Goal: Task Accomplishment & Management: Manage account settings

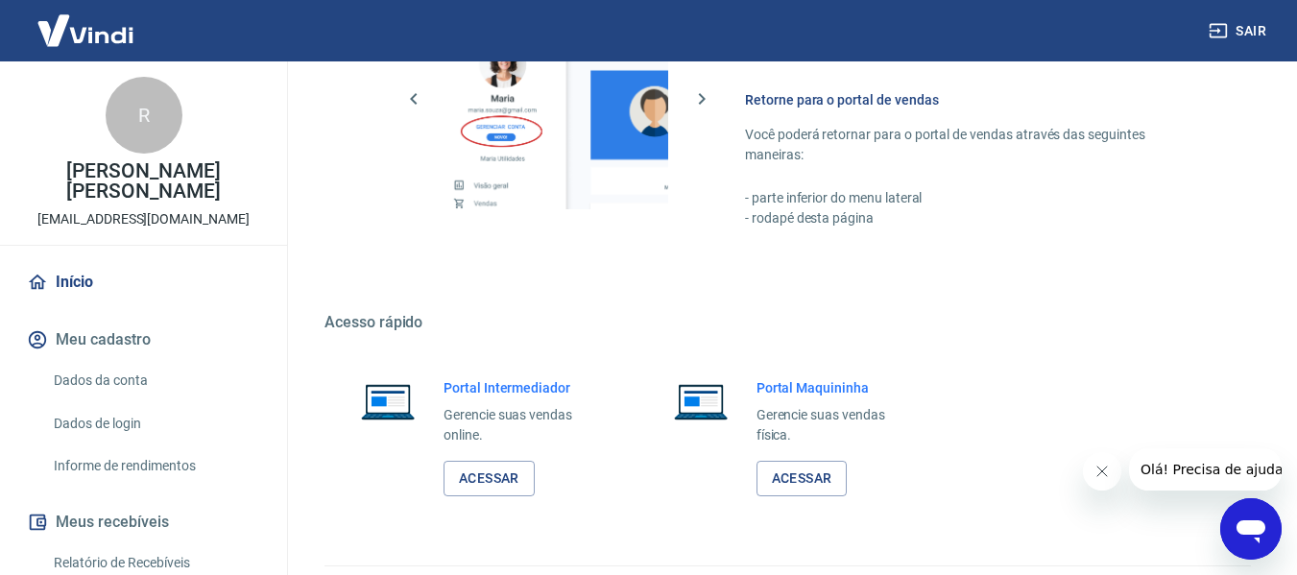
scroll to position [960, 0]
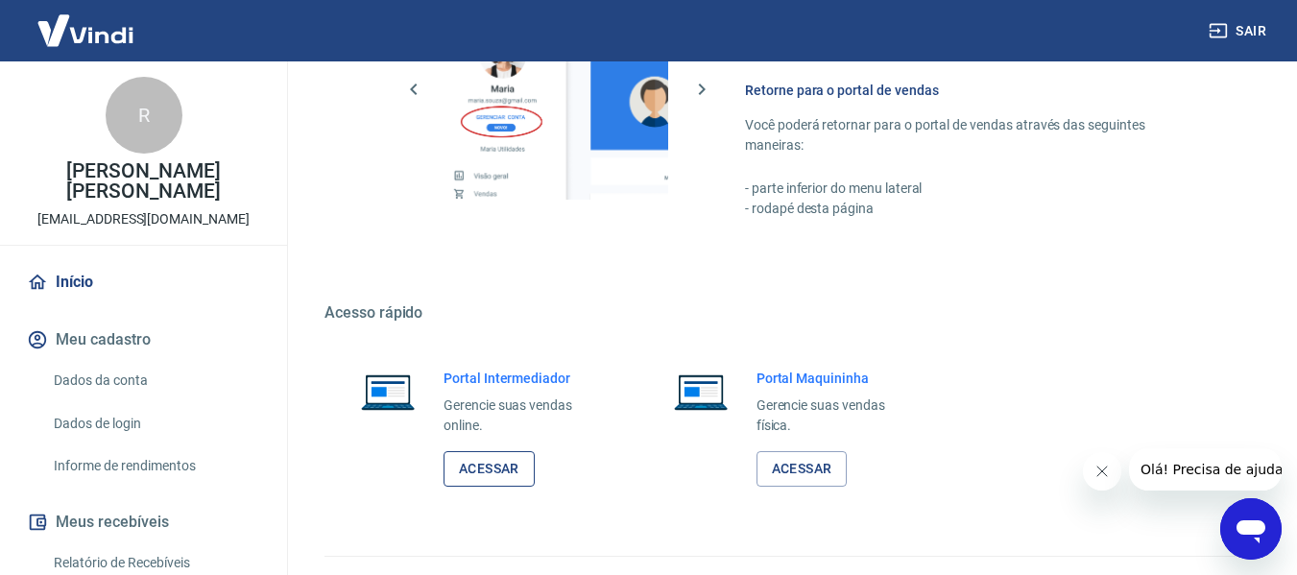
click at [489, 460] on link "Acessar" at bounding box center [489, 469] width 91 height 36
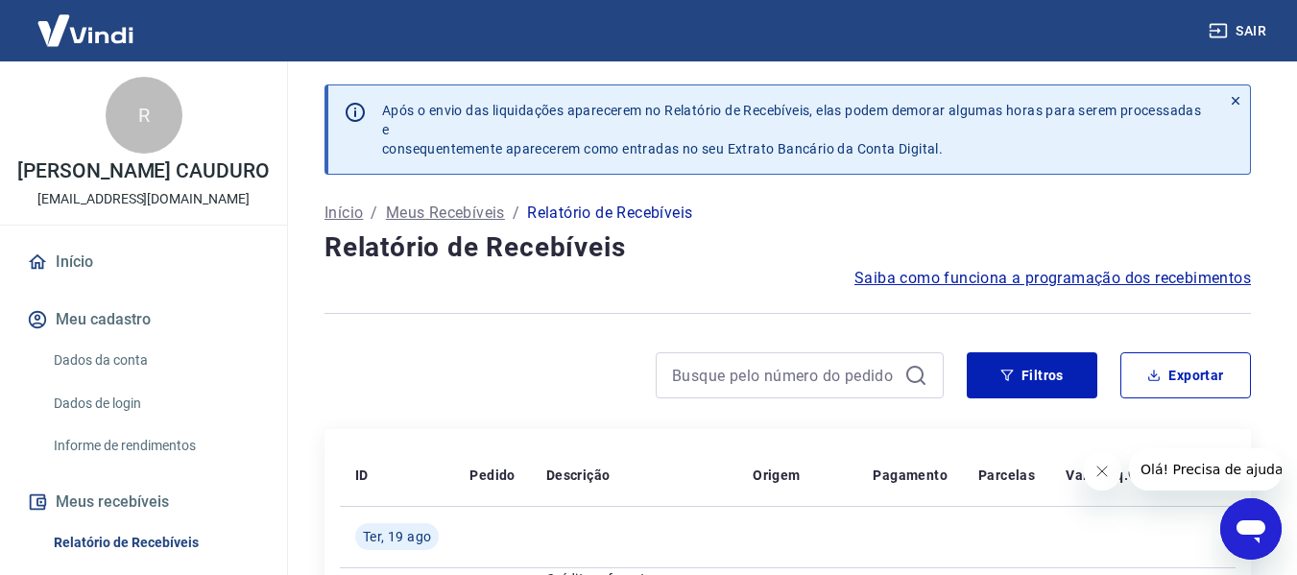
click at [1010, 215] on div "Início / Meus Recebíveis / Relatório de Recebíveis" at bounding box center [787, 213] width 926 height 31
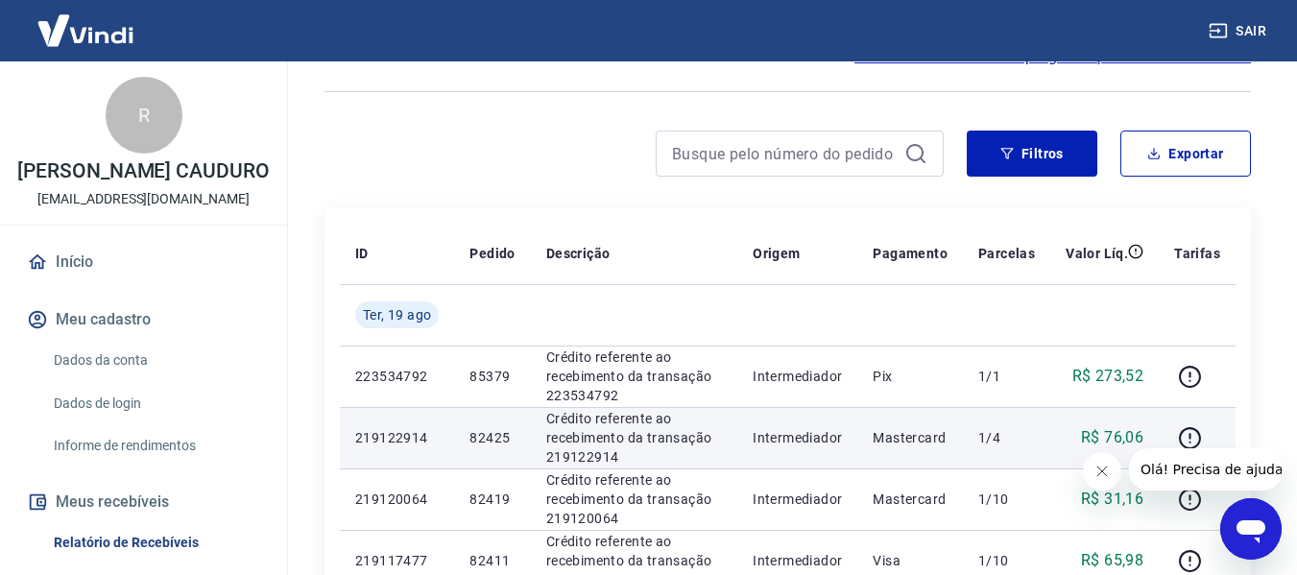
scroll to position [288, 0]
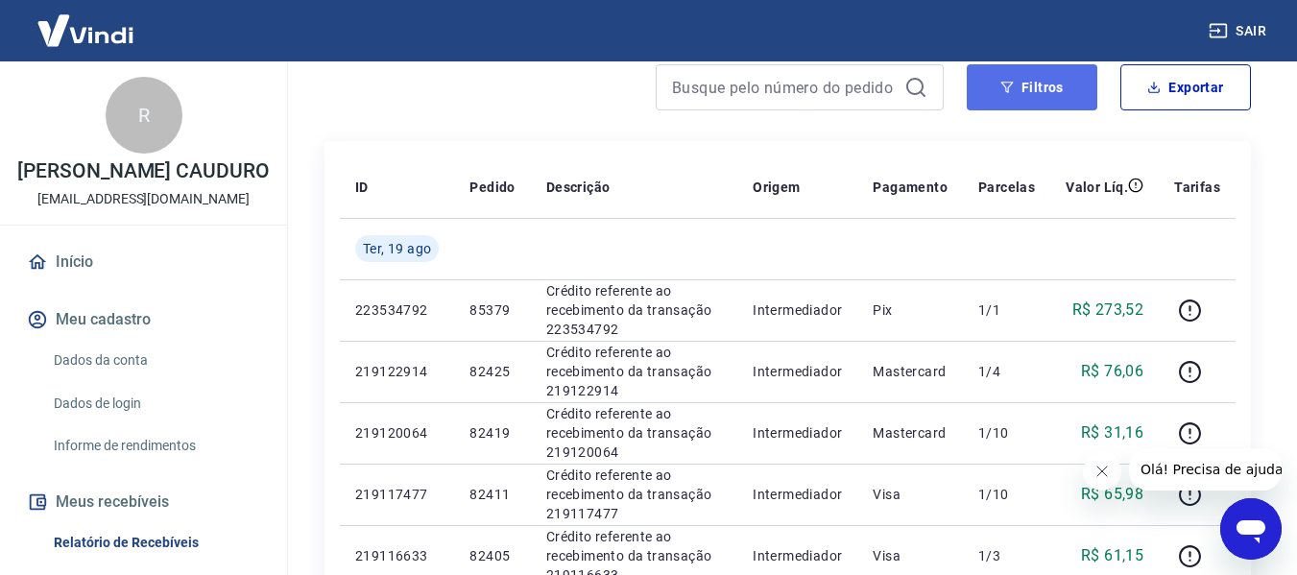
click at [1001, 87] on icon "button" at bounding box center [1006, 87] width 13 height 13
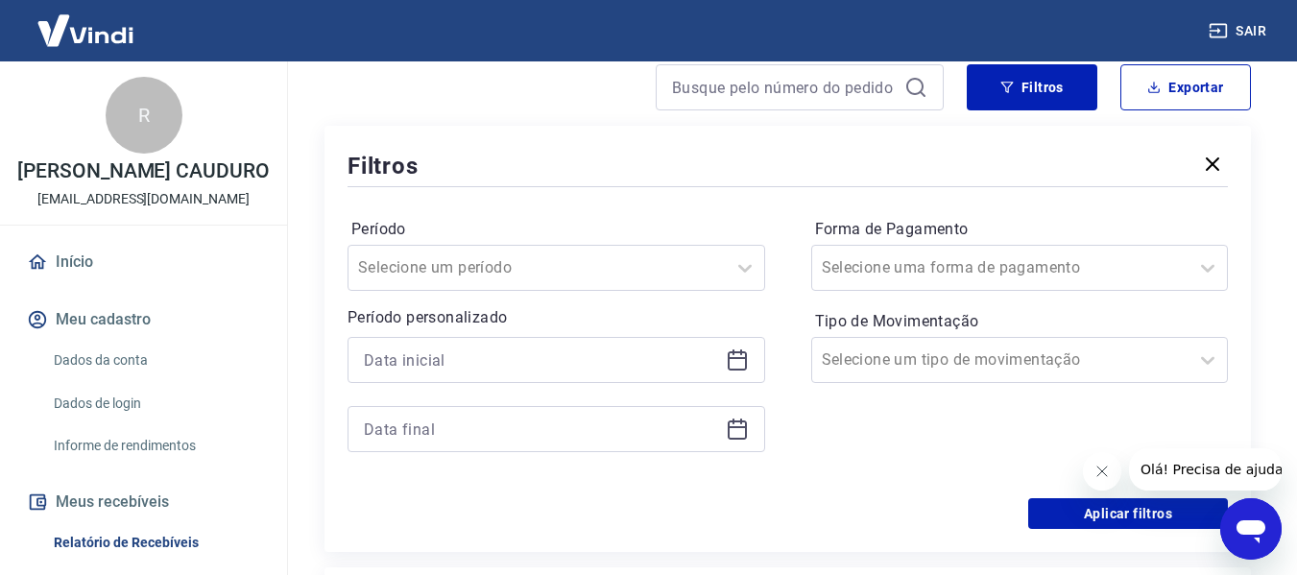
click at [721, 360] on div at bounding box center [557, 360] width 418 height 46
click at [736, 364] on icon at bounding box center [737, 359] width 23 height 23
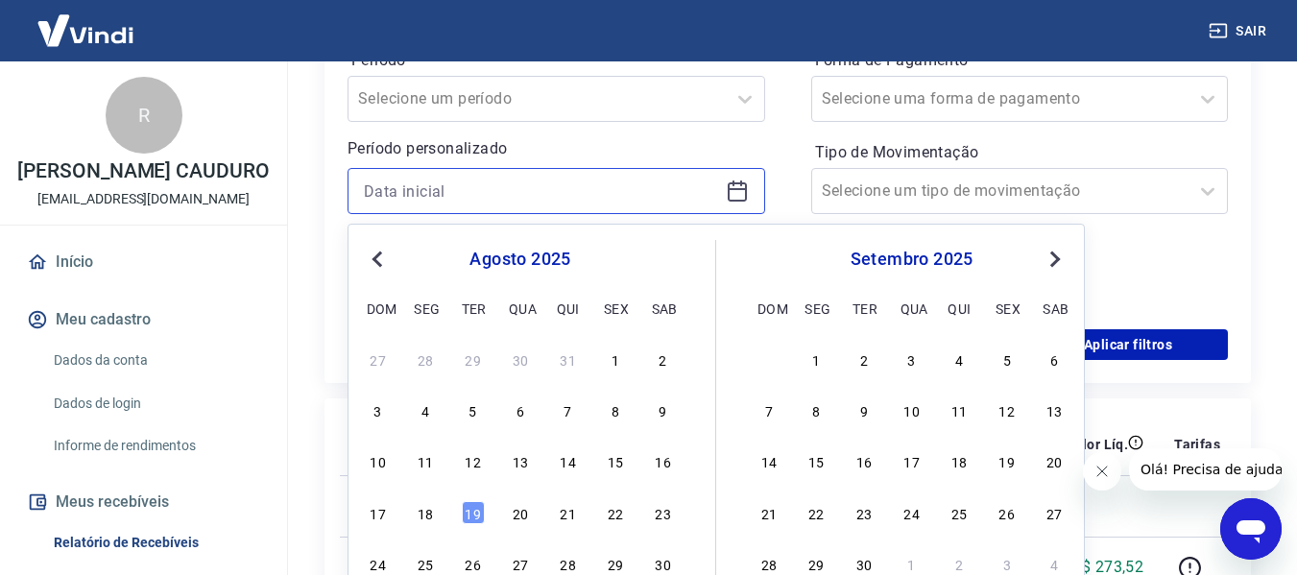
scroll to position [480, 0]
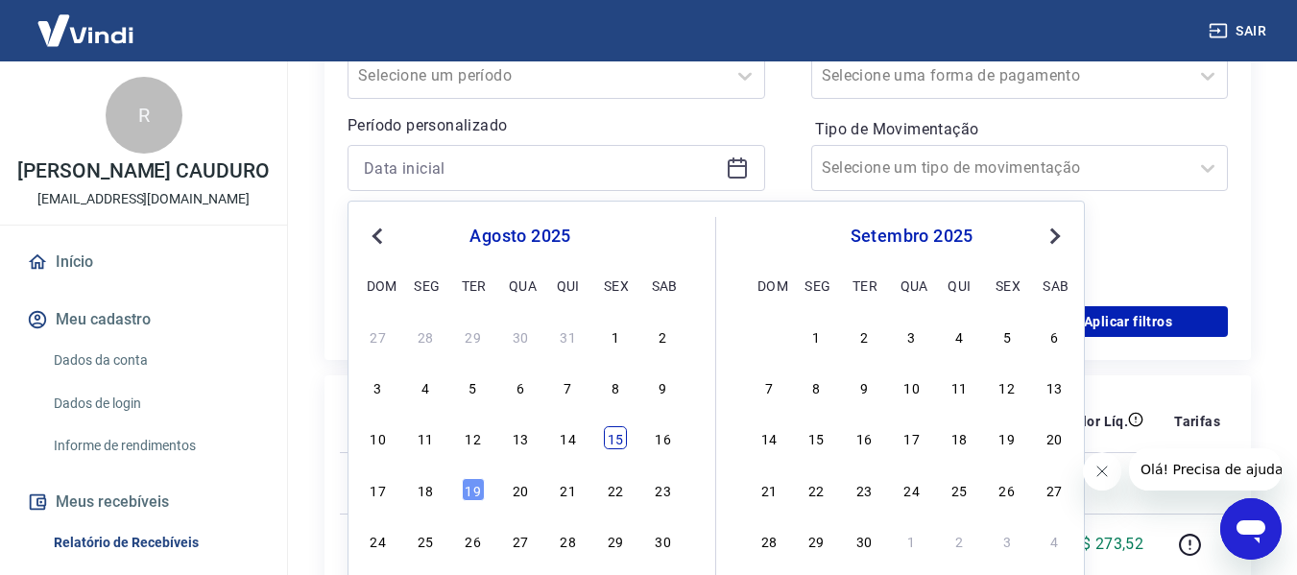
click at [620, 437] on div "15" at bounding box center [615, 437] width 23 height 23
type input "[DATE]"
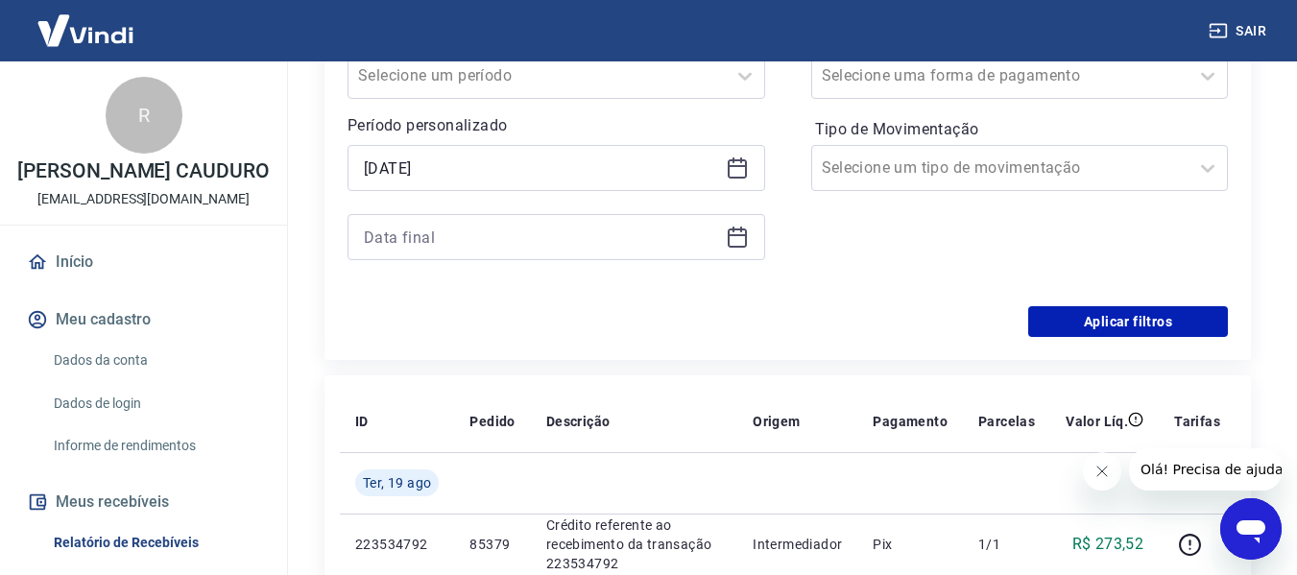
click at [738, 231] on icon at bounding box center [737, 237] width 23 height 23
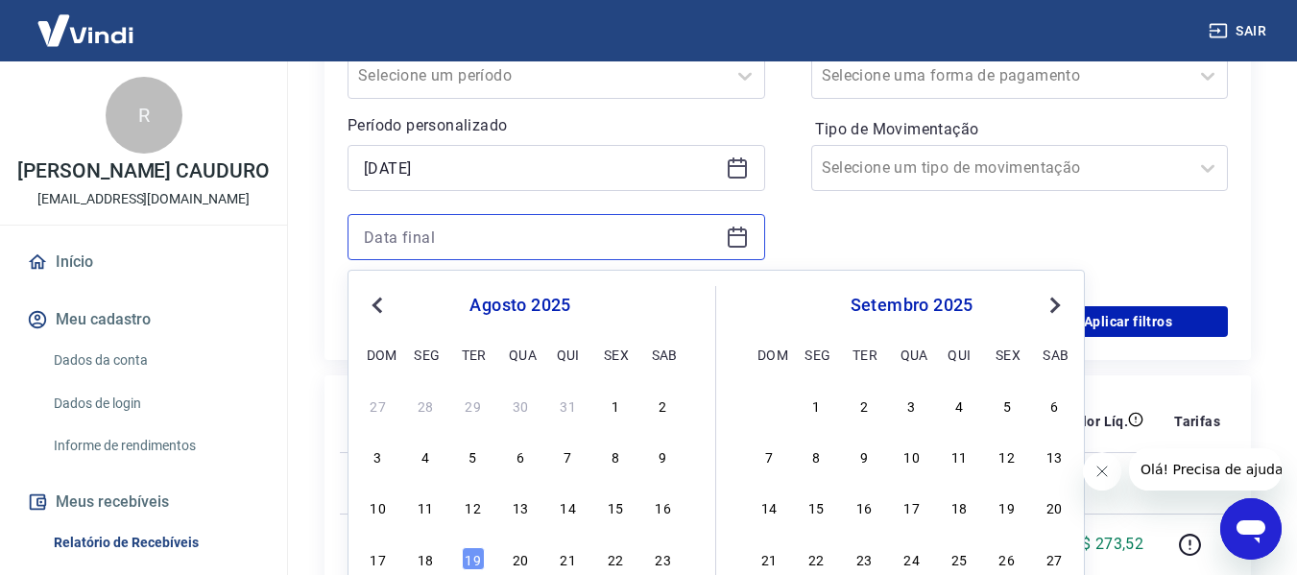
scroll to position [576, 0]
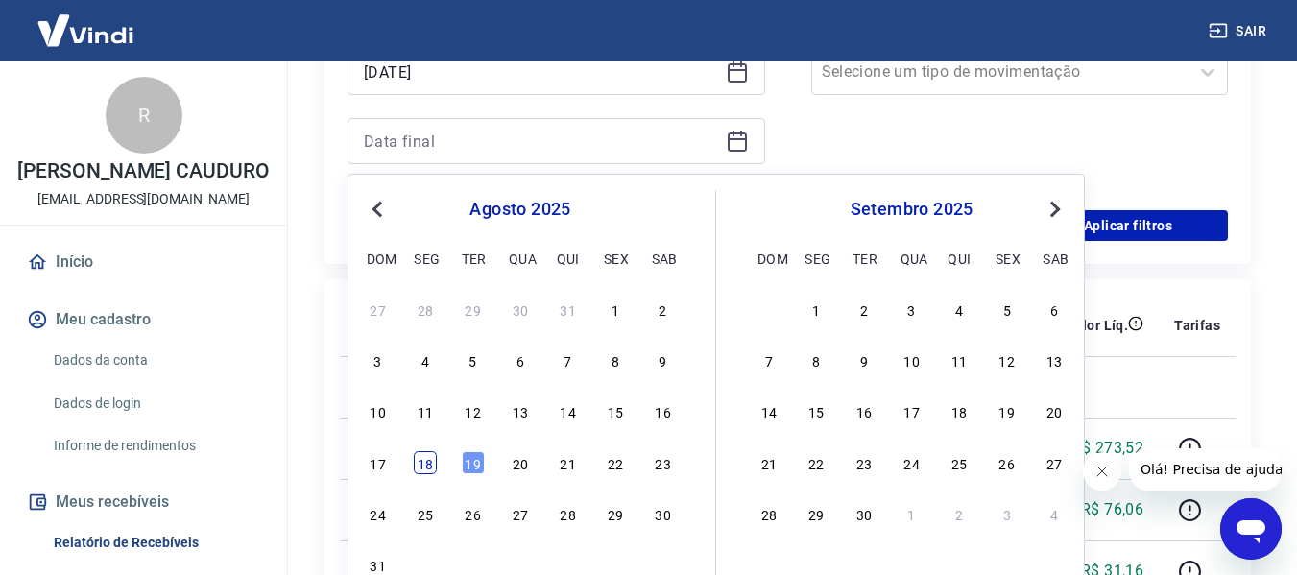
click at [422, 464] on div "18" at bounding box center [425, 462] width 23 height 23
type input "[DATE]"
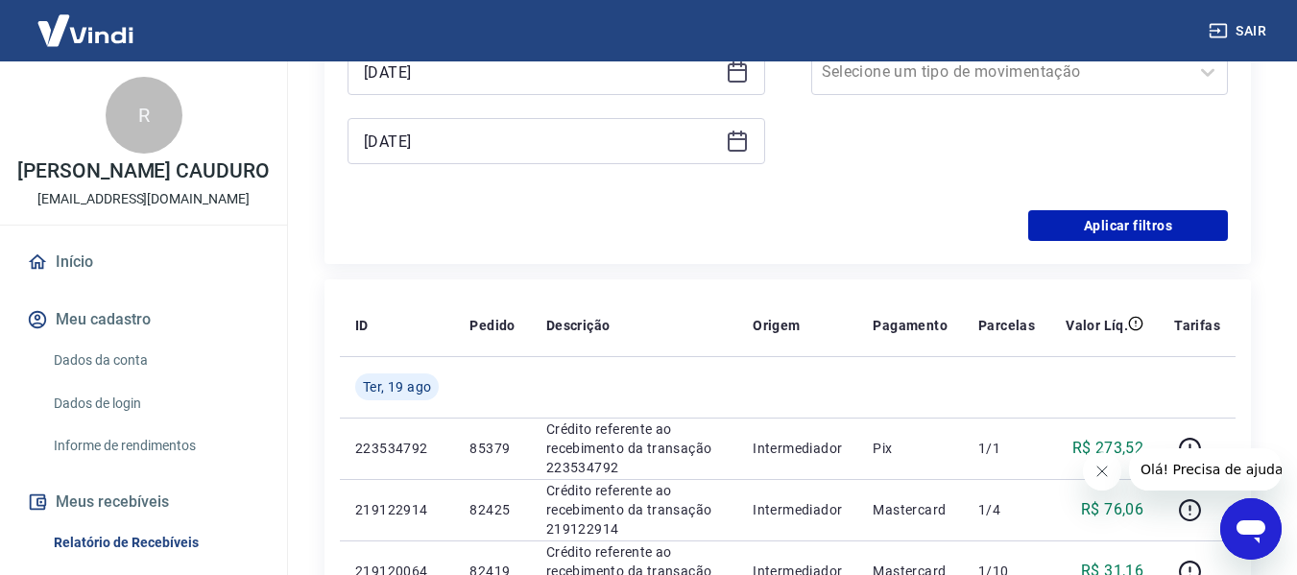
scroll to position [384, 0]
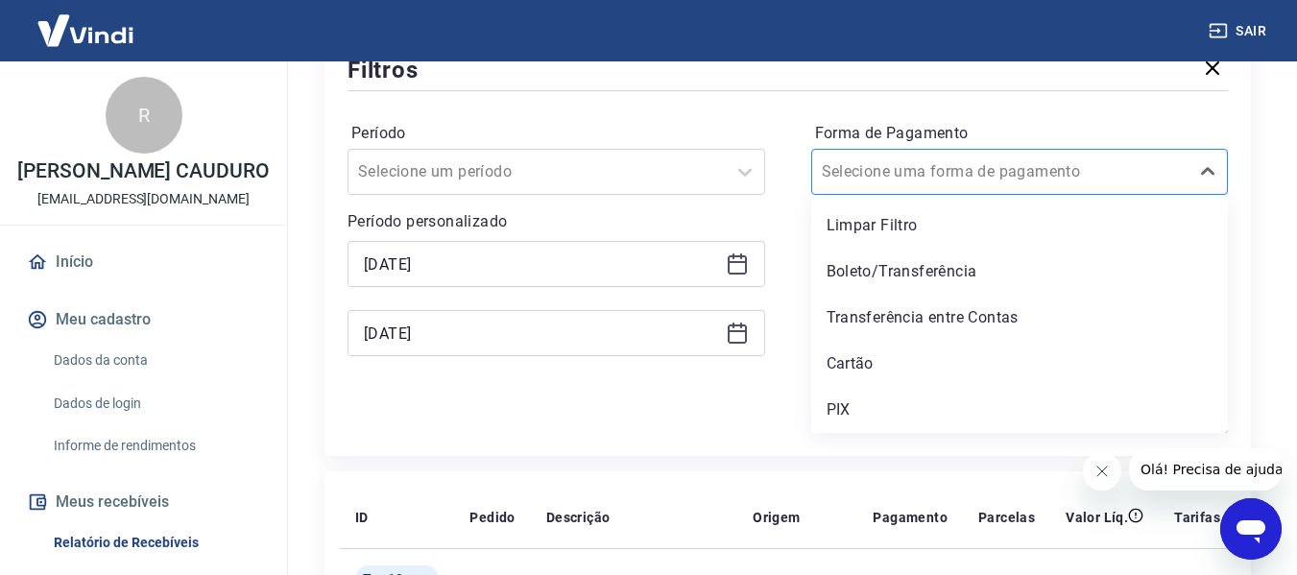
click at [1045, 171] on div at bounding box center [1001, 171] width 358 height 27
click at [856, 404] on div "PIX" at bounding box center [1020, 410] width 418 height 38
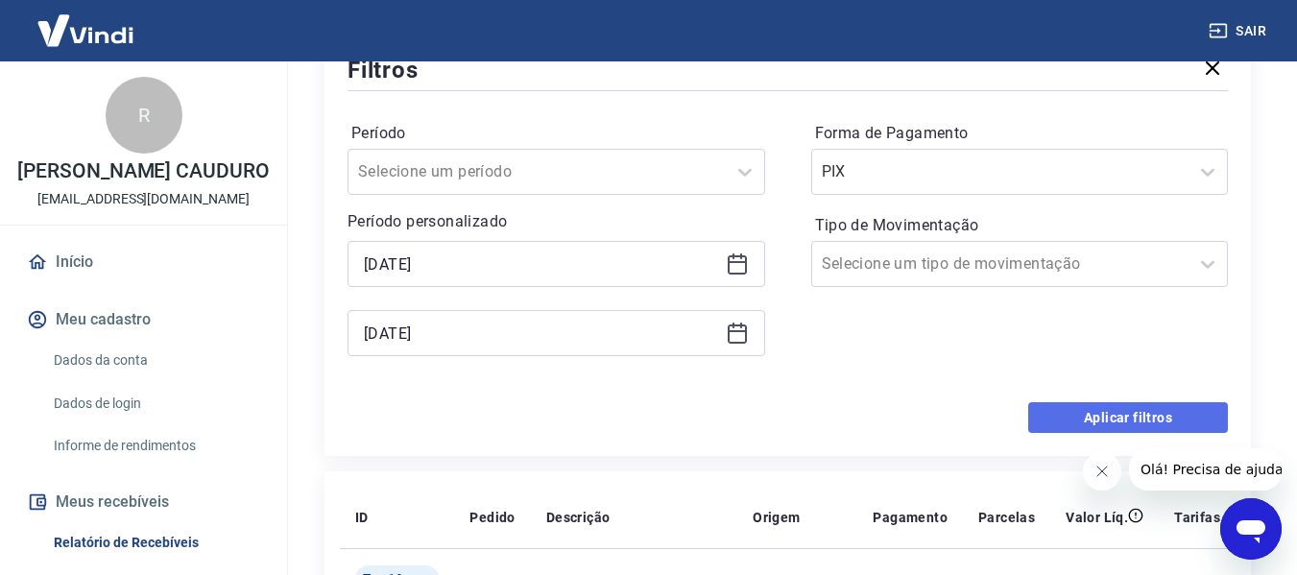
click at [1107, 420] on button "Aplicar filtros" at bounding box center [1128, 417] width 200 height 31
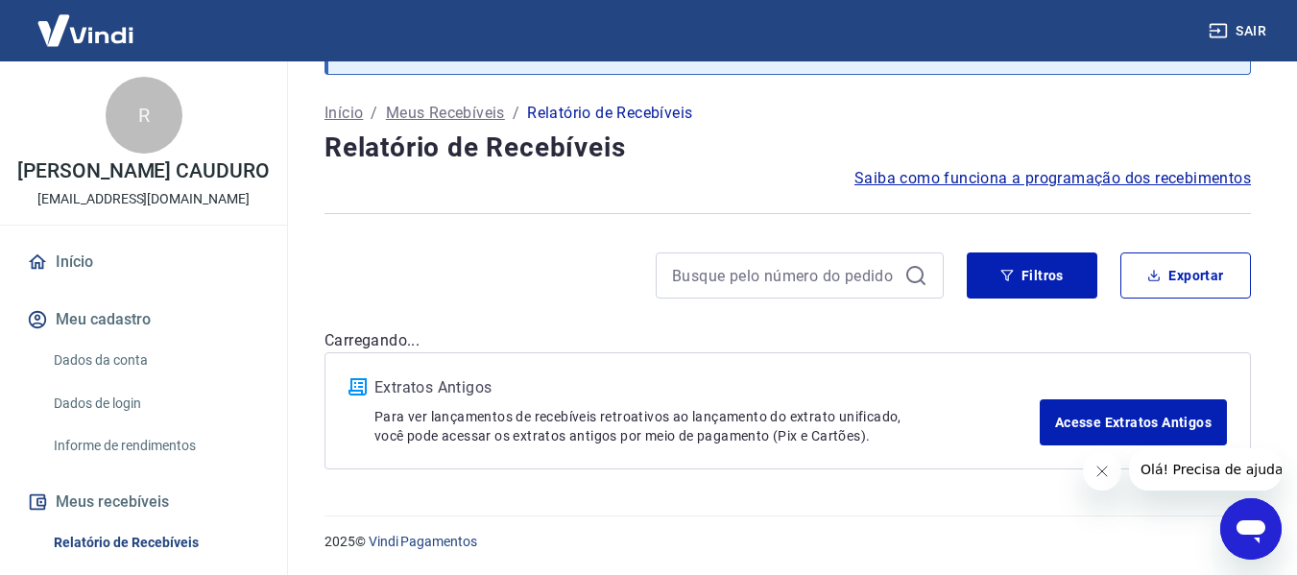
click at [1187, 191] on div "Após o envio das liquidações aparecerem no Relatório de Recebíveis, elas podem …" at bounding box center [787, 227] width 972 height 531
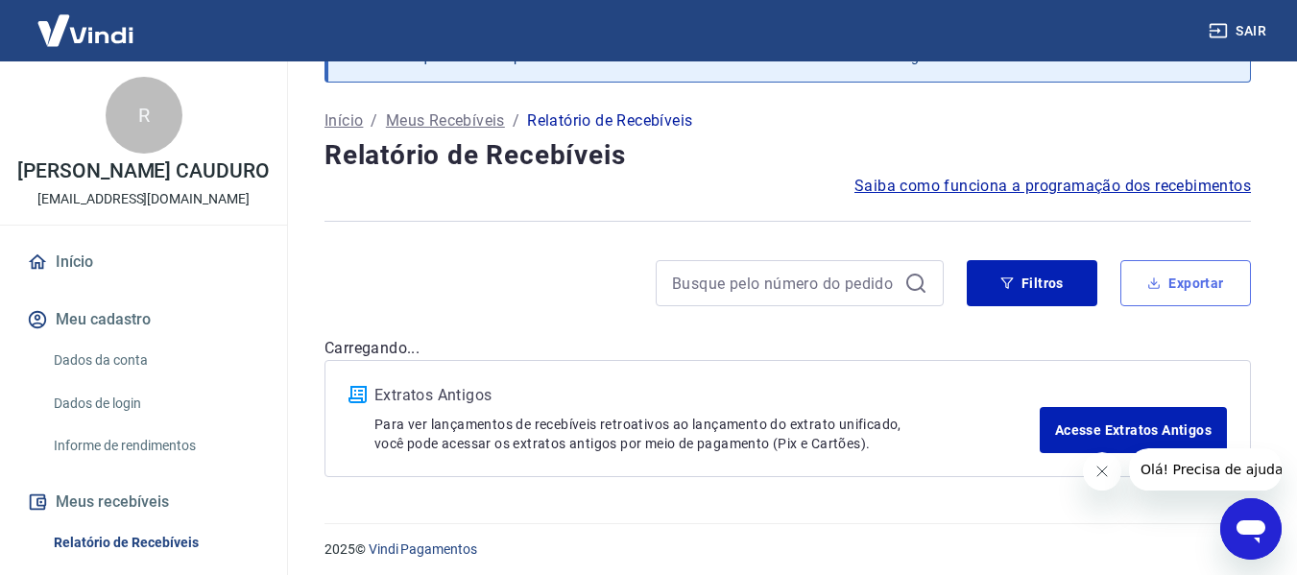
click at [1174, 270] on button "Exportar" at bounding box center [1185, 283] width 131 height 46
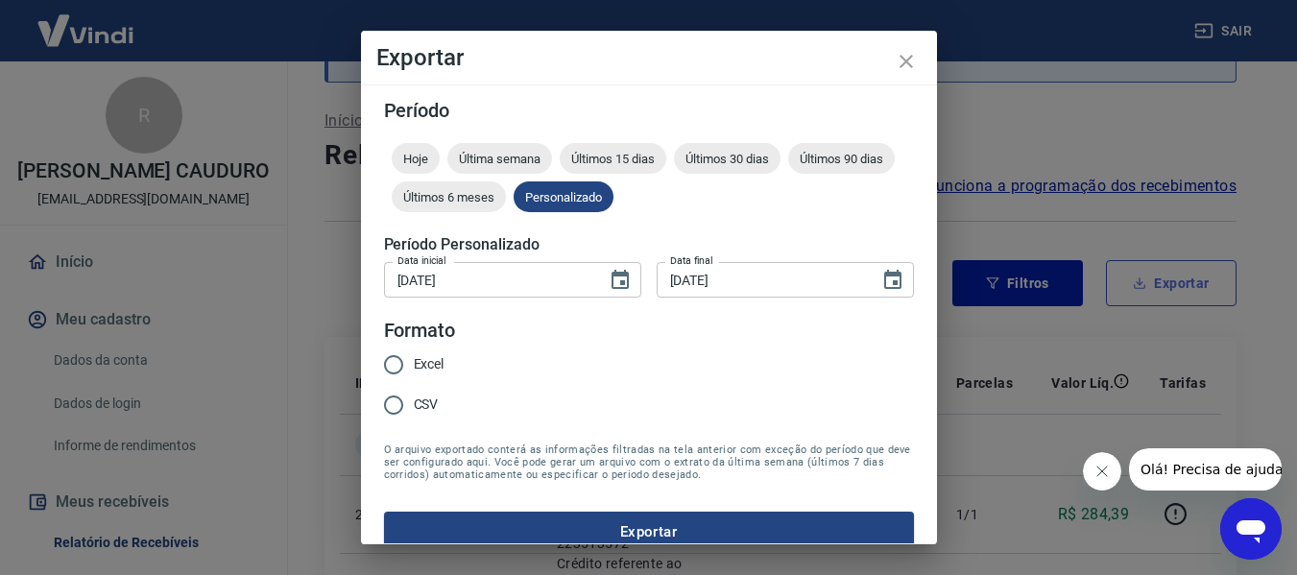
type input "15/08/2025"
type input "18/08/2025"
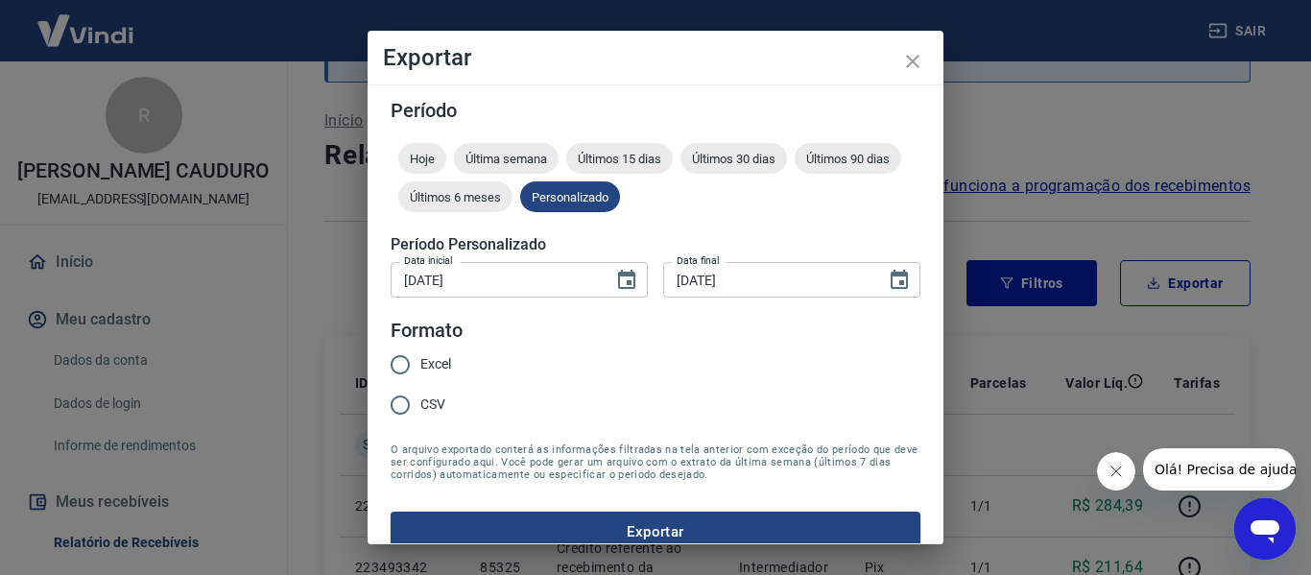
click at [438, 364] on span "Excel" at bounding box center [435, 364] width 31 height 20
click at [420, 364] on input "Excel" at bounding box center [400, 365] width 40 height 40
radio input "true"
click at [665, 531] on button "Exportar" at bounding box center [656, 532] width 530 height 40
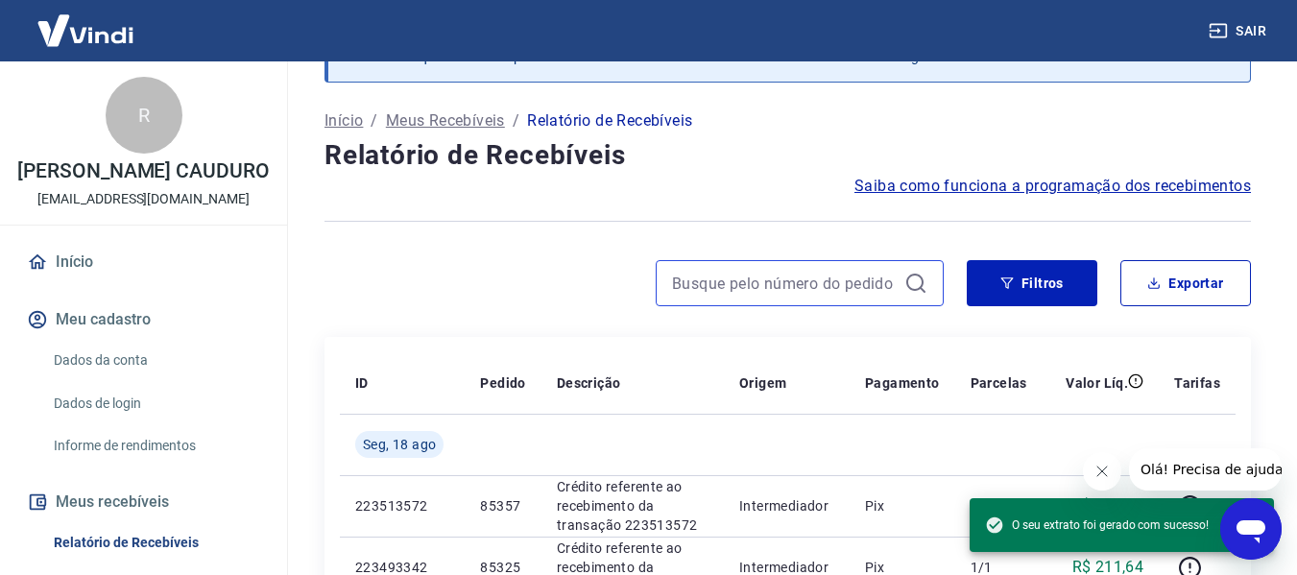
click at [768, 280] on input at bounding box center [784, 283] width 225 height 29
